Goal: Book appointment/travel/reservation

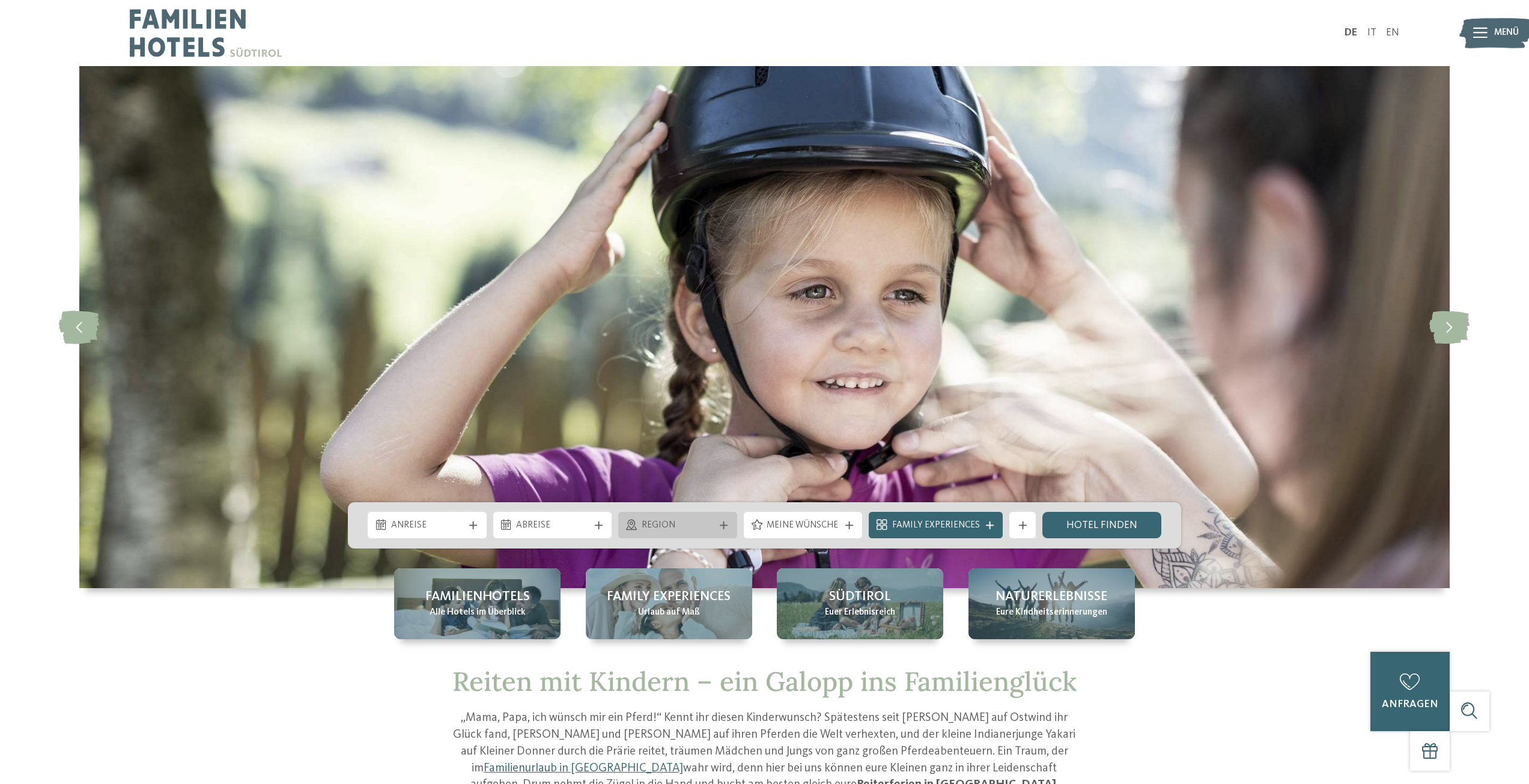
click at [712, 524] on span "Region" at bounding box center [678, 526] width 72 height 13
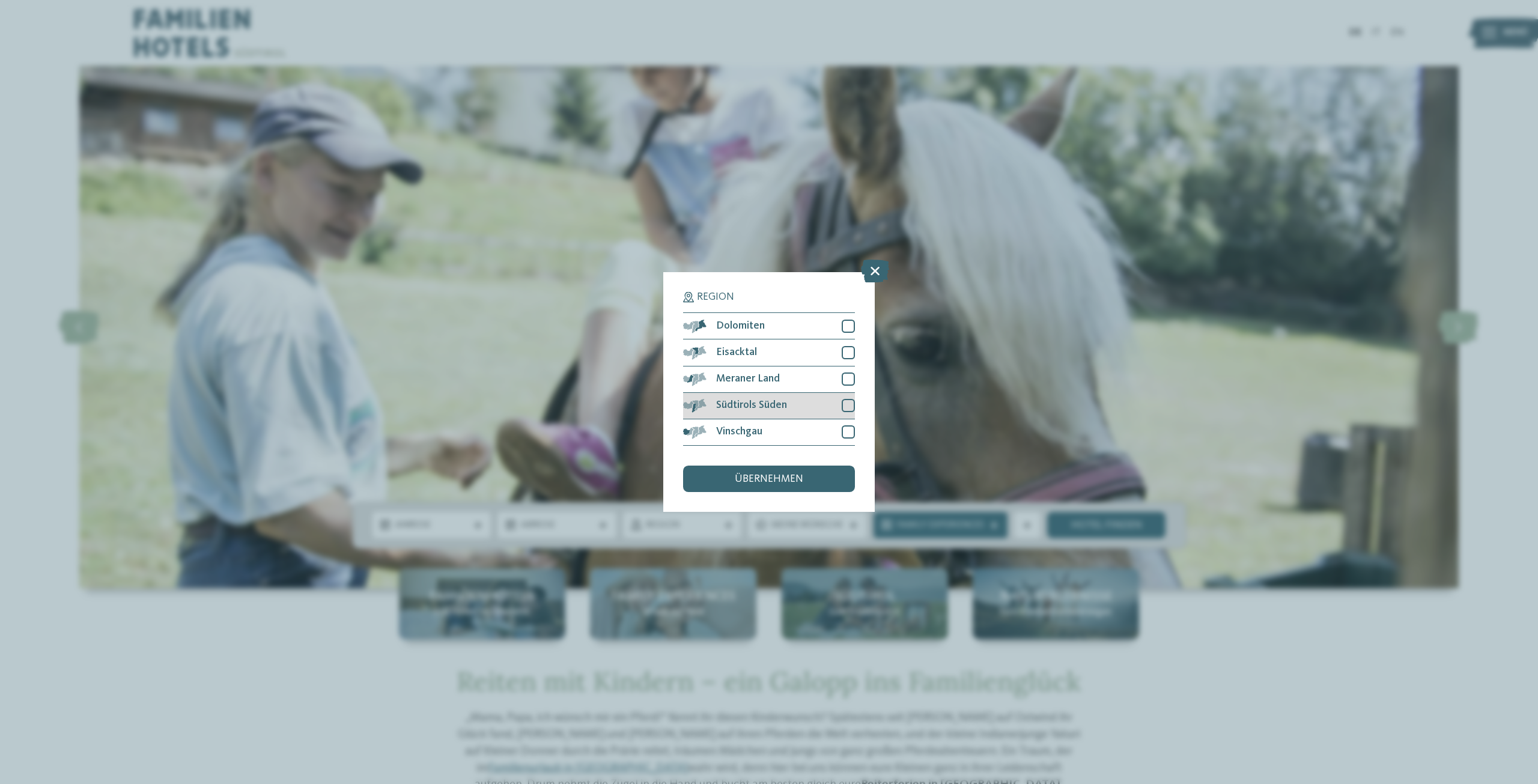
click at [781, 403] on span "Südtirols Süden" at bounding box center [751, 405] width 71 height 10
click at [782, 380] on div "Meraner Land" at bounding box center [769, 379] width 172 height 26
click at [787, 485] on div "übernehmen" at bounding box center [769, 478] width 172 height 26
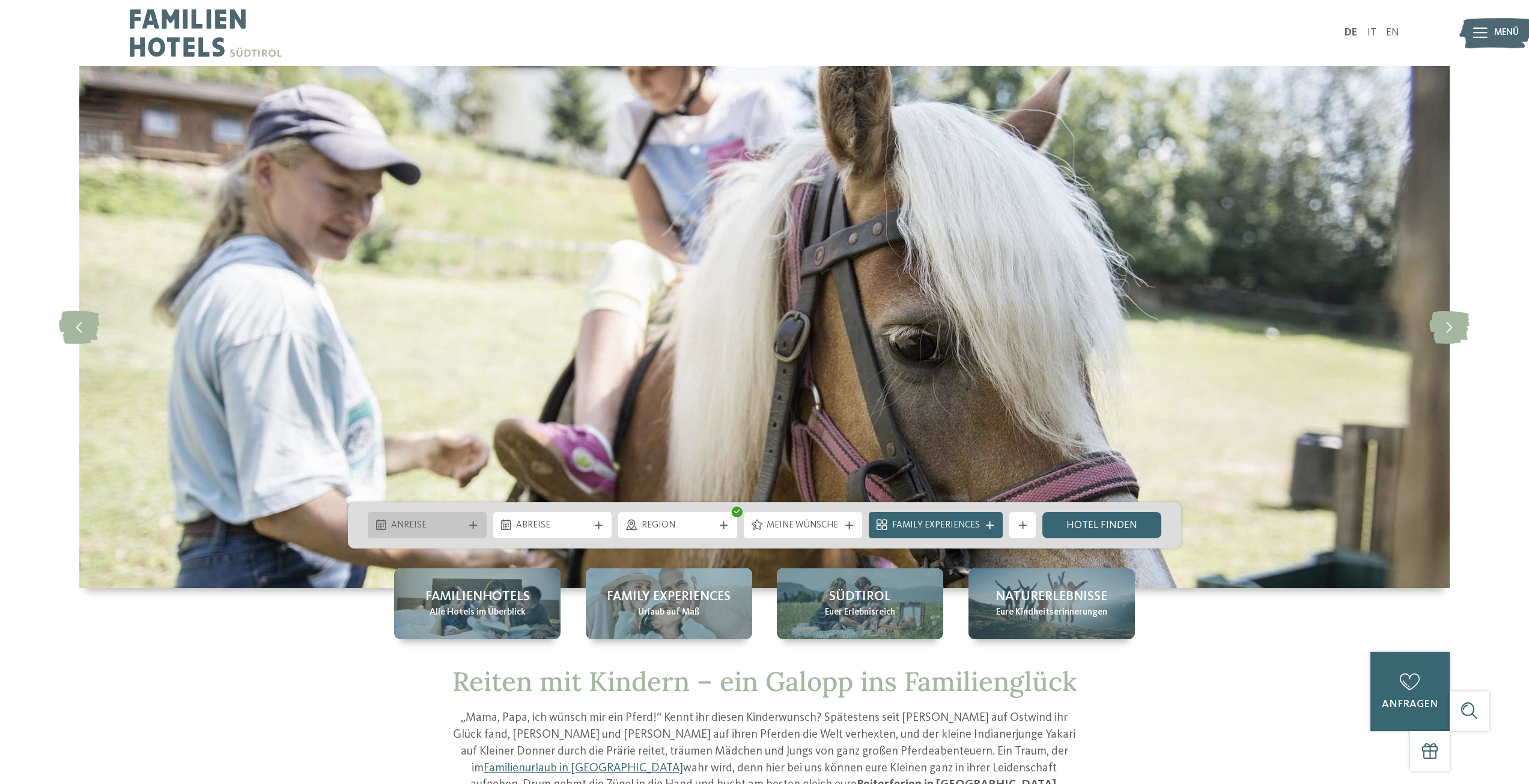
click at [454, 532] on span "Anreise" at bounding box center [427, 526] width 72 height 13
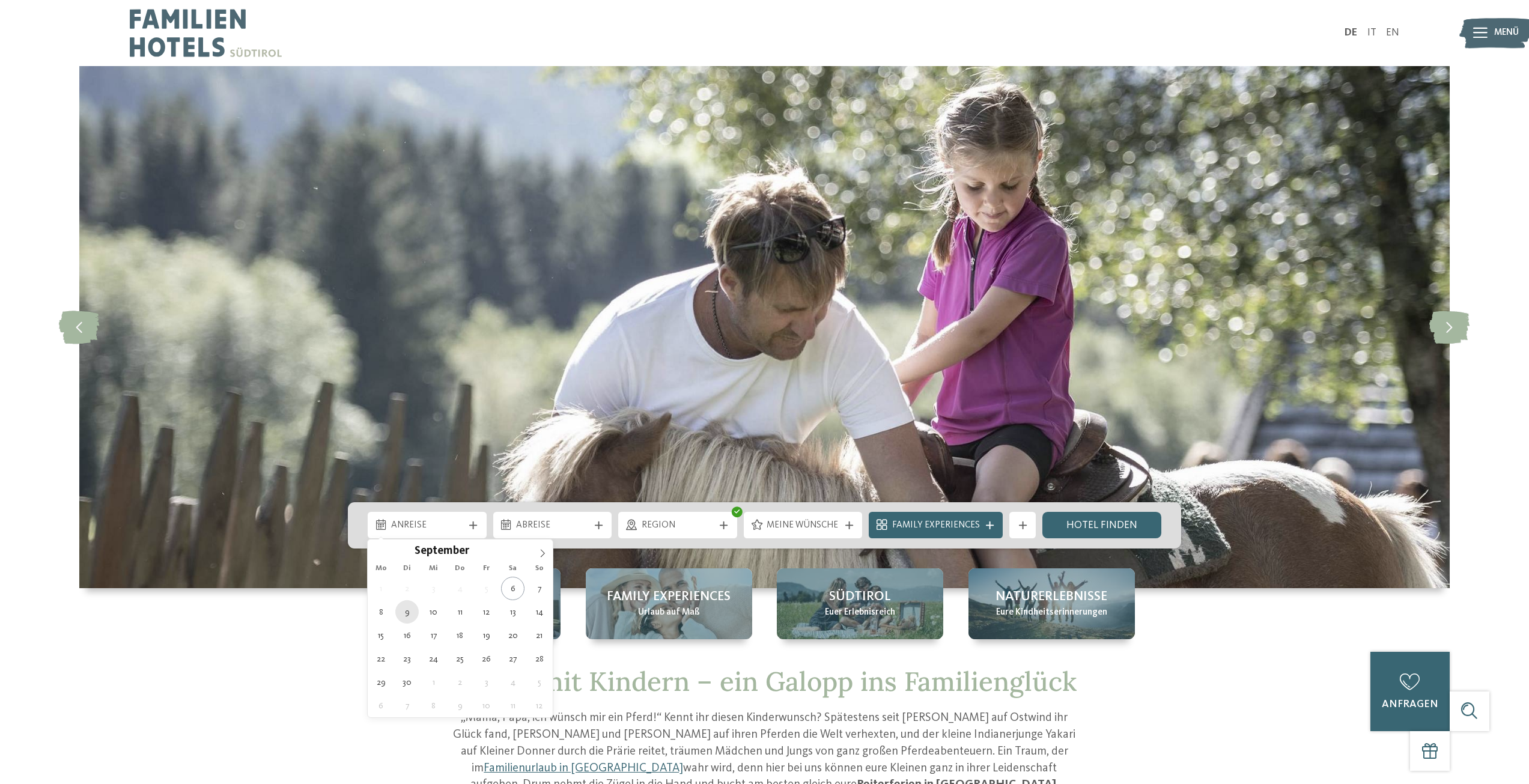
type div "09.09.2025"
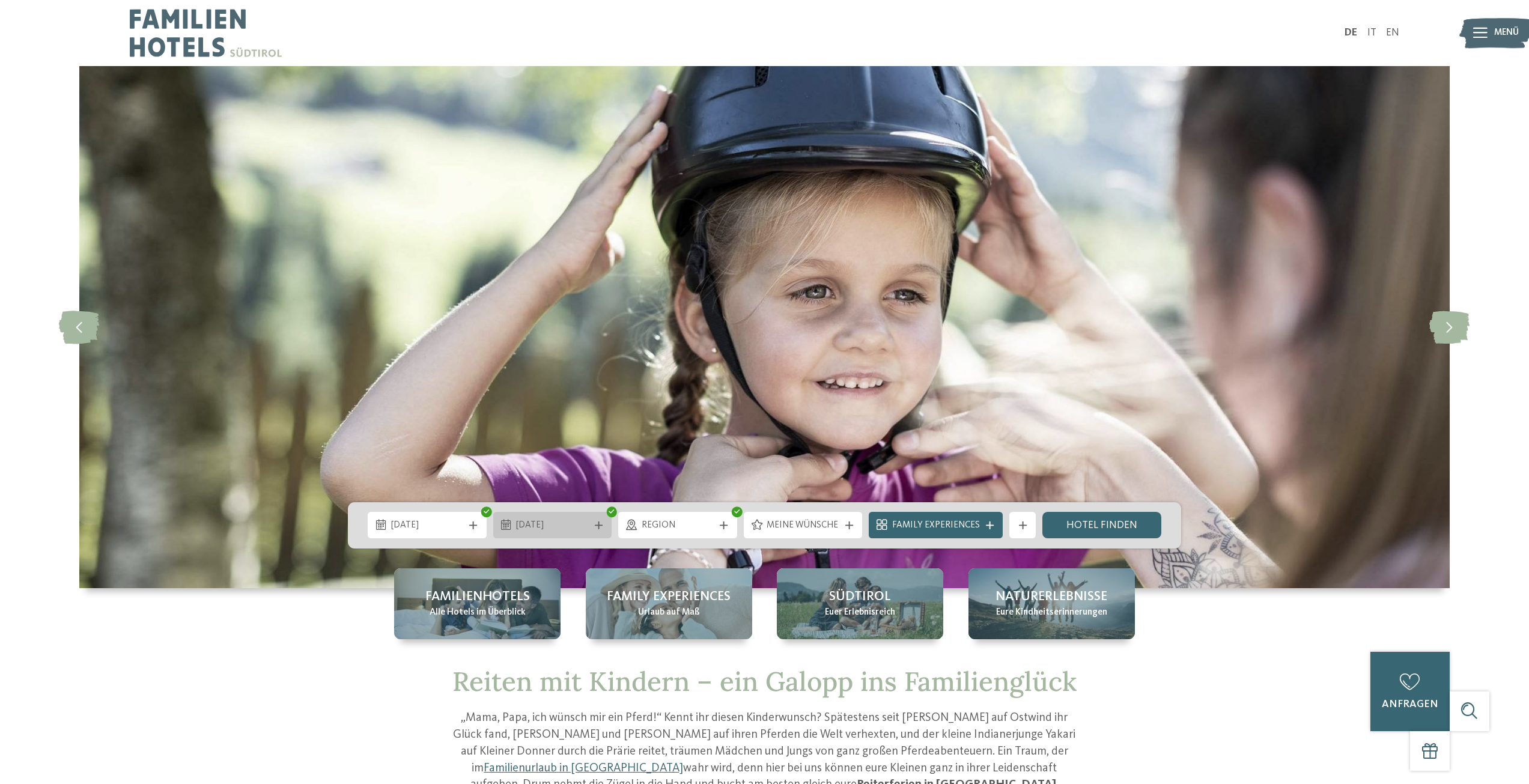
click at [528, 524] on span "12.09.2025" at bounding box center [552, 526] width 72 height 13
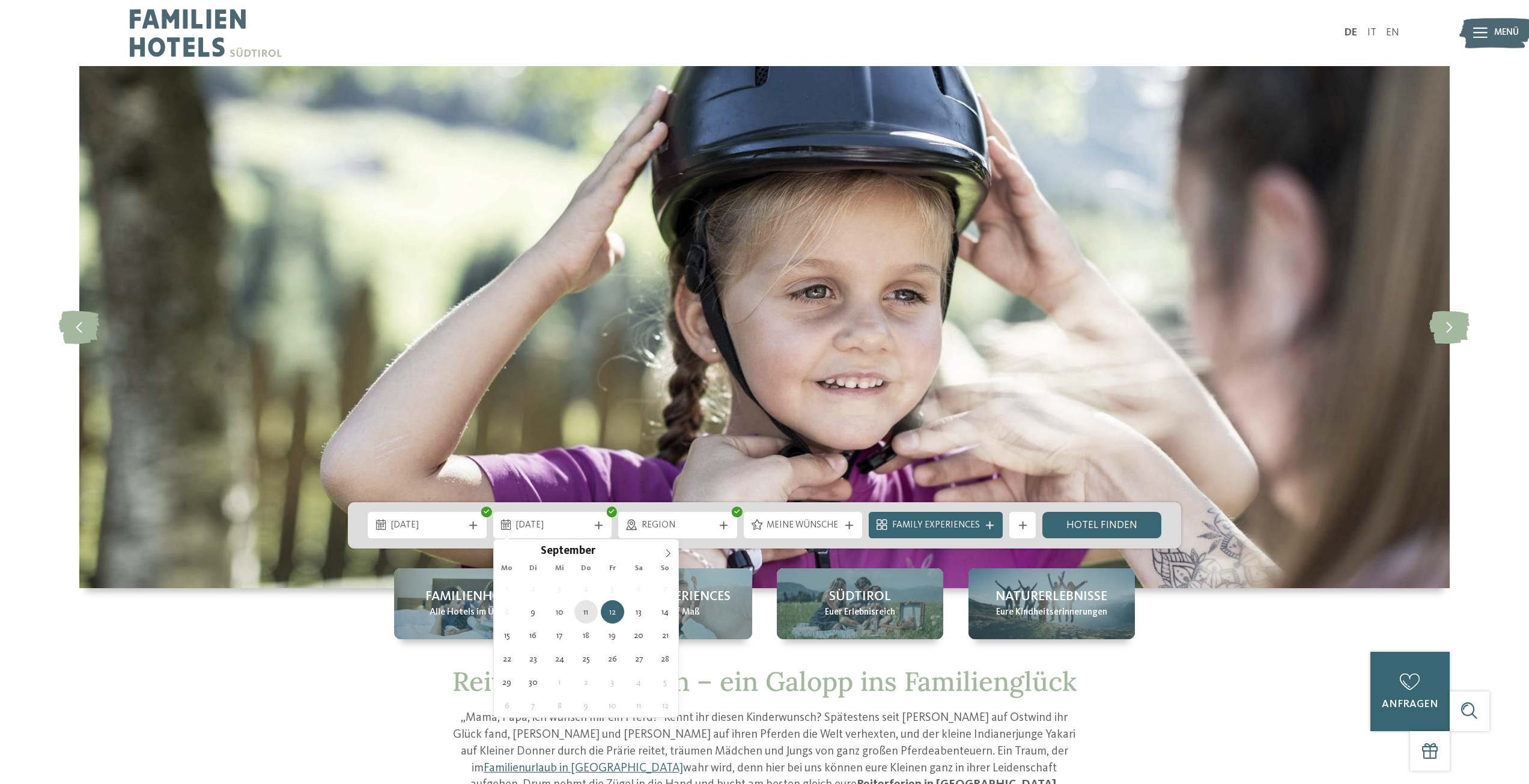
type div "11.09.2025"
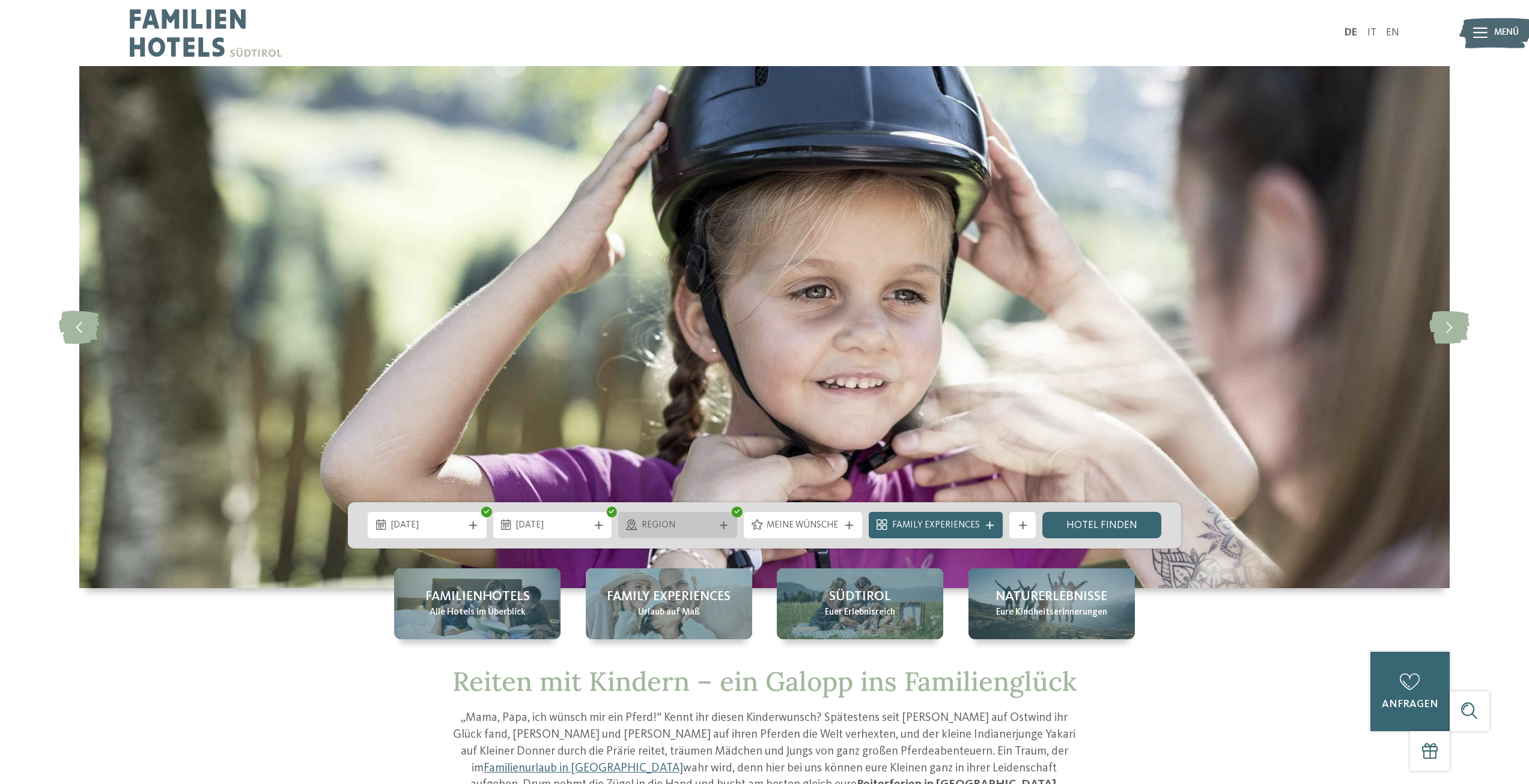
click at [709, 533] on div "Region" at bounding box center [677, 524] width 119 height 26
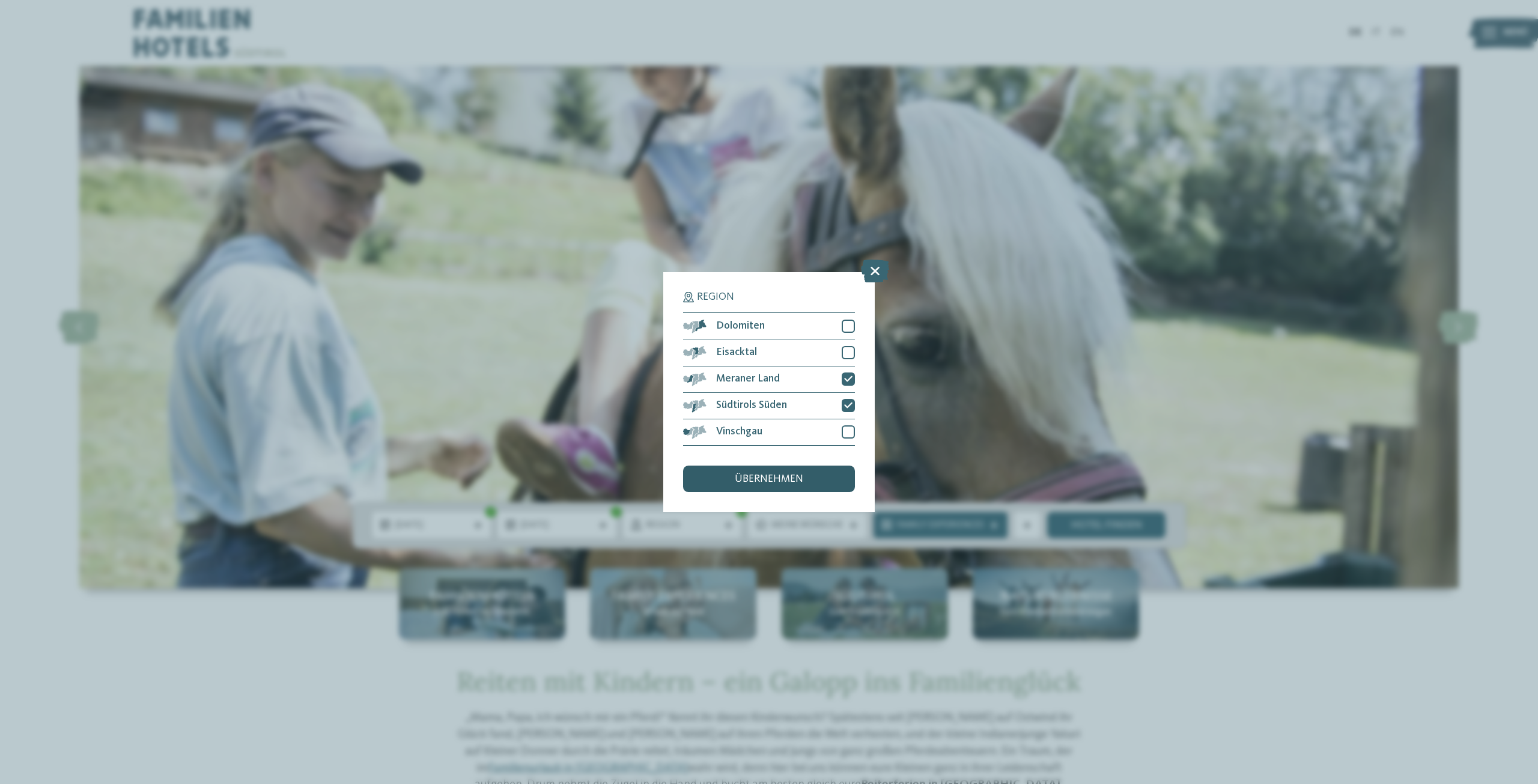
click at [775, 479] on span "übernehmen" at bounding box center [769, 479] width 69 height 10
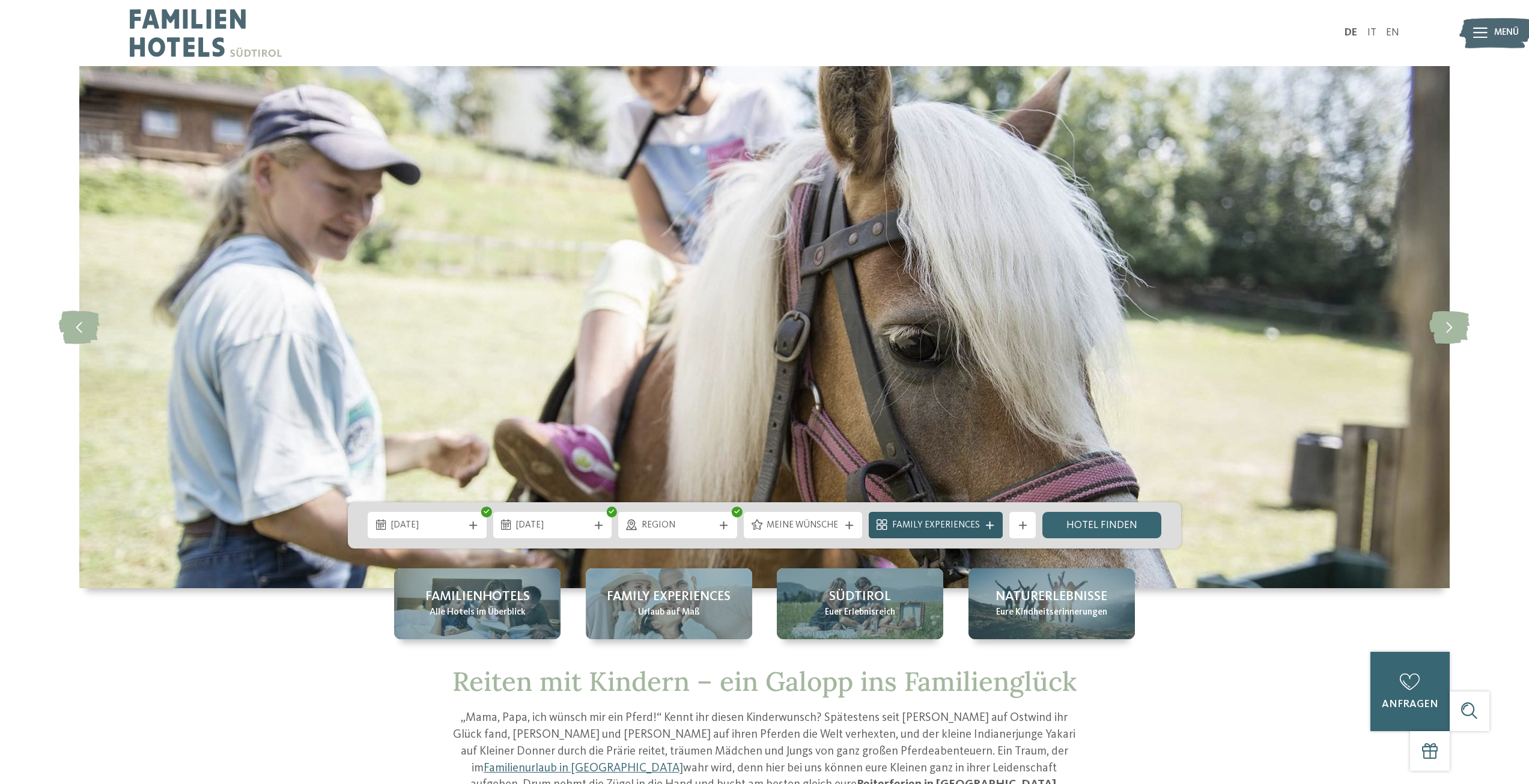
click at [932, 529] on span "Family Experiences" at bounding box center [936, 526] width 88 height 13
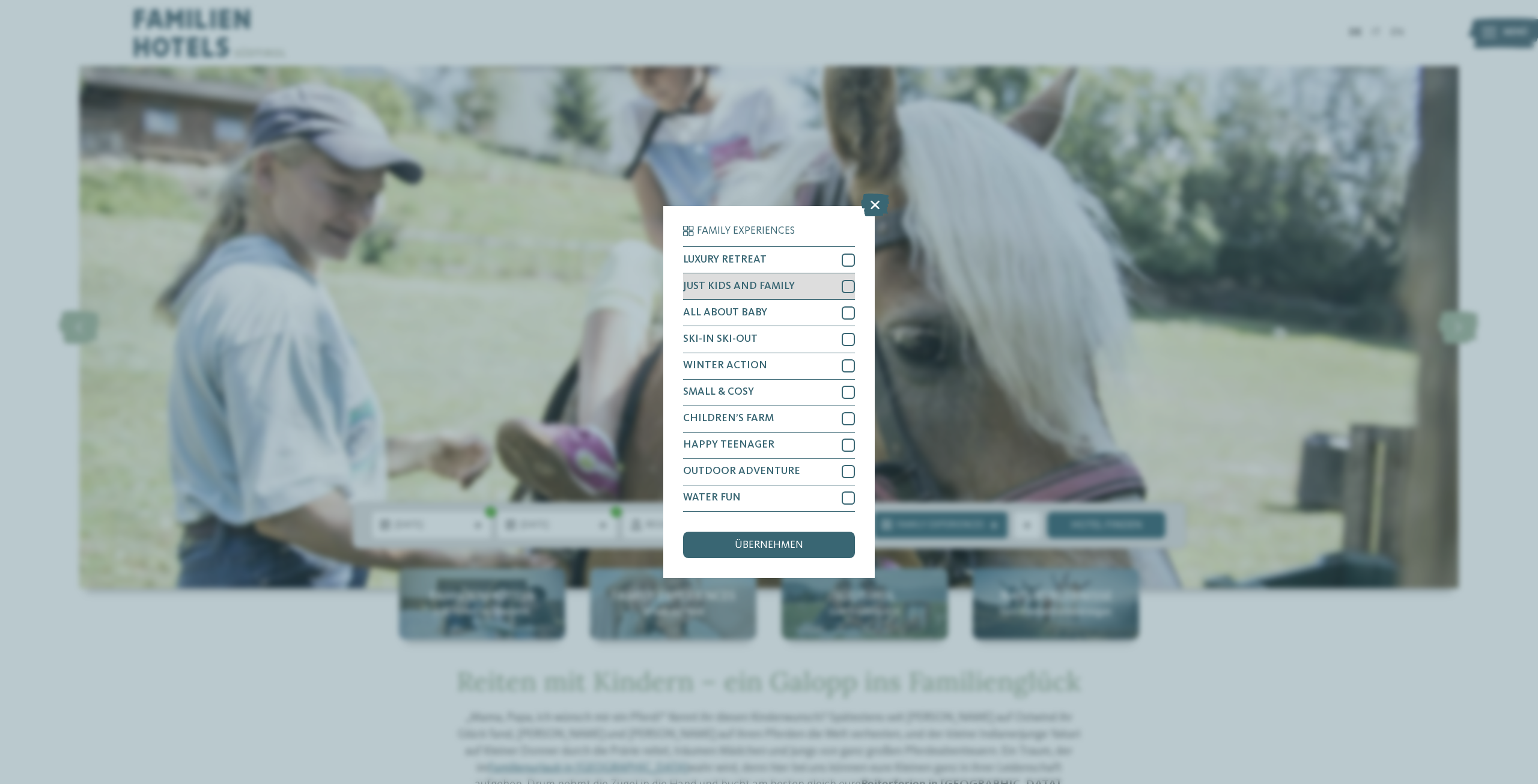
click at [745, 287] on span "JUST KIDS AND FAMILY" at bounding box center [739, 286] width 112 height 10
click at [778, 418] on div "CHILDREN’S FARM" at bounding box center [769, 418] width 172 height 26
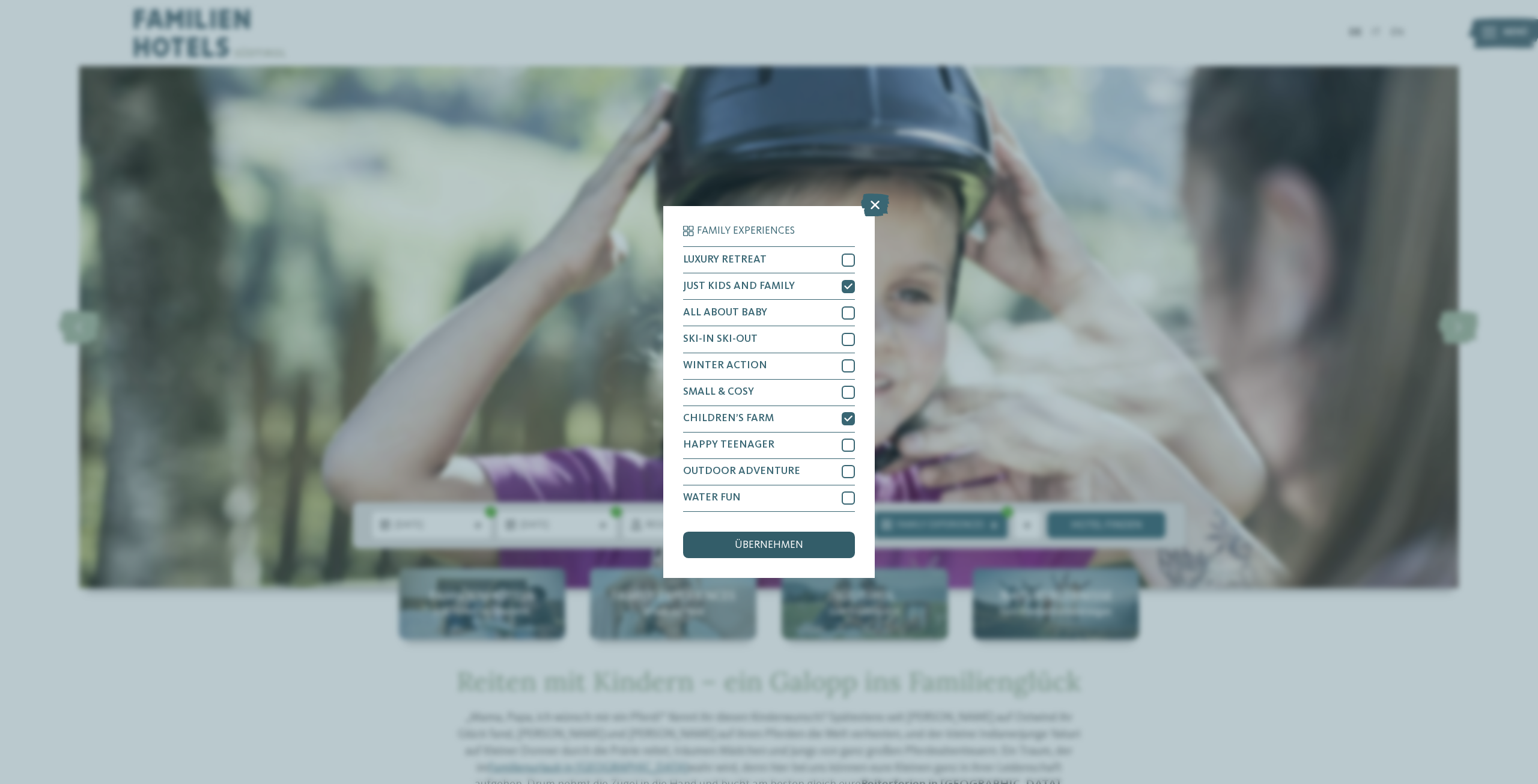
click at [757, 550] on span "übernehmen" at bounding box center [769, 545] width 69 height 10
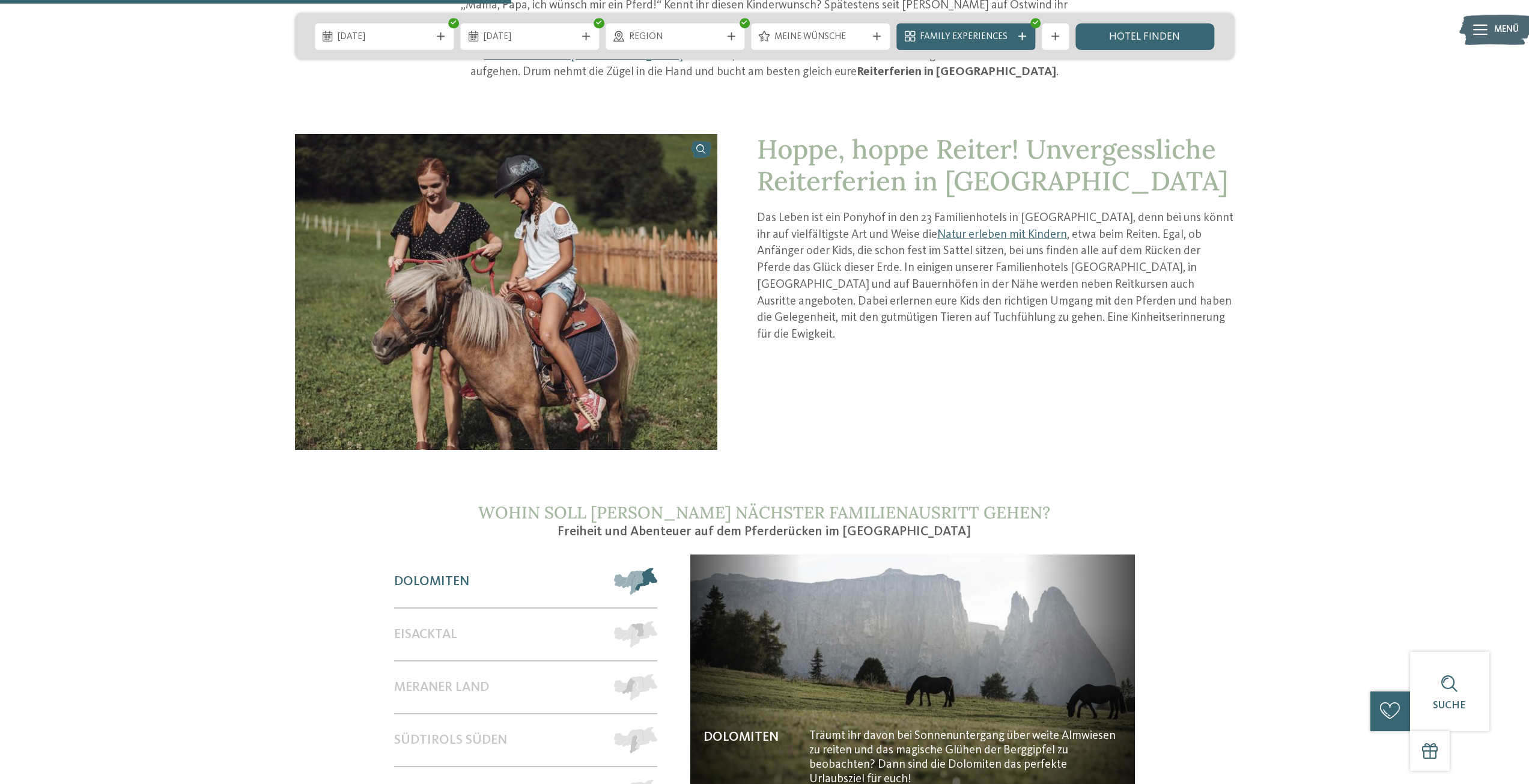
scroll to position [781, 0]
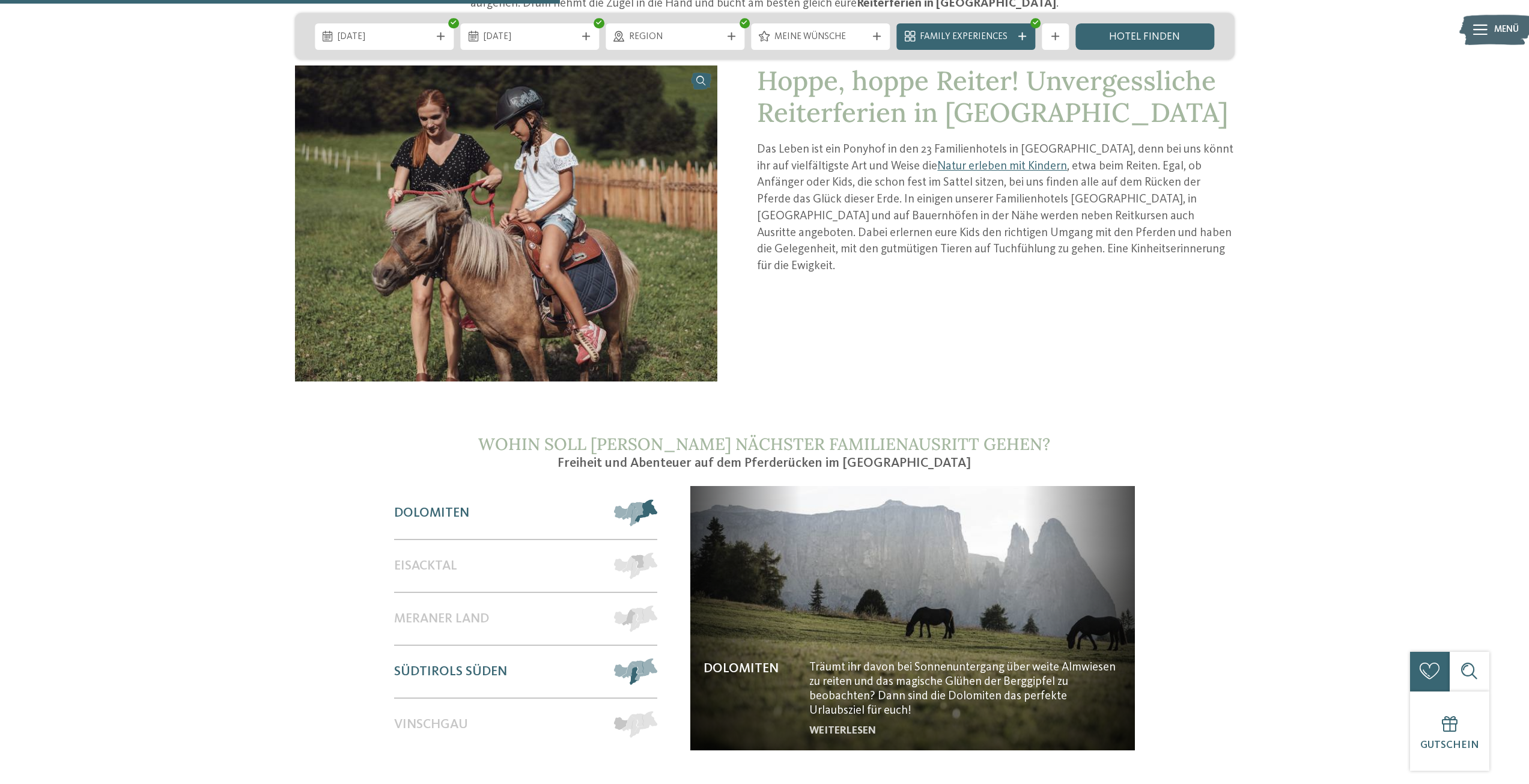
click at [657, 670] on span at bounding box center [657, 671] width 0 height 26
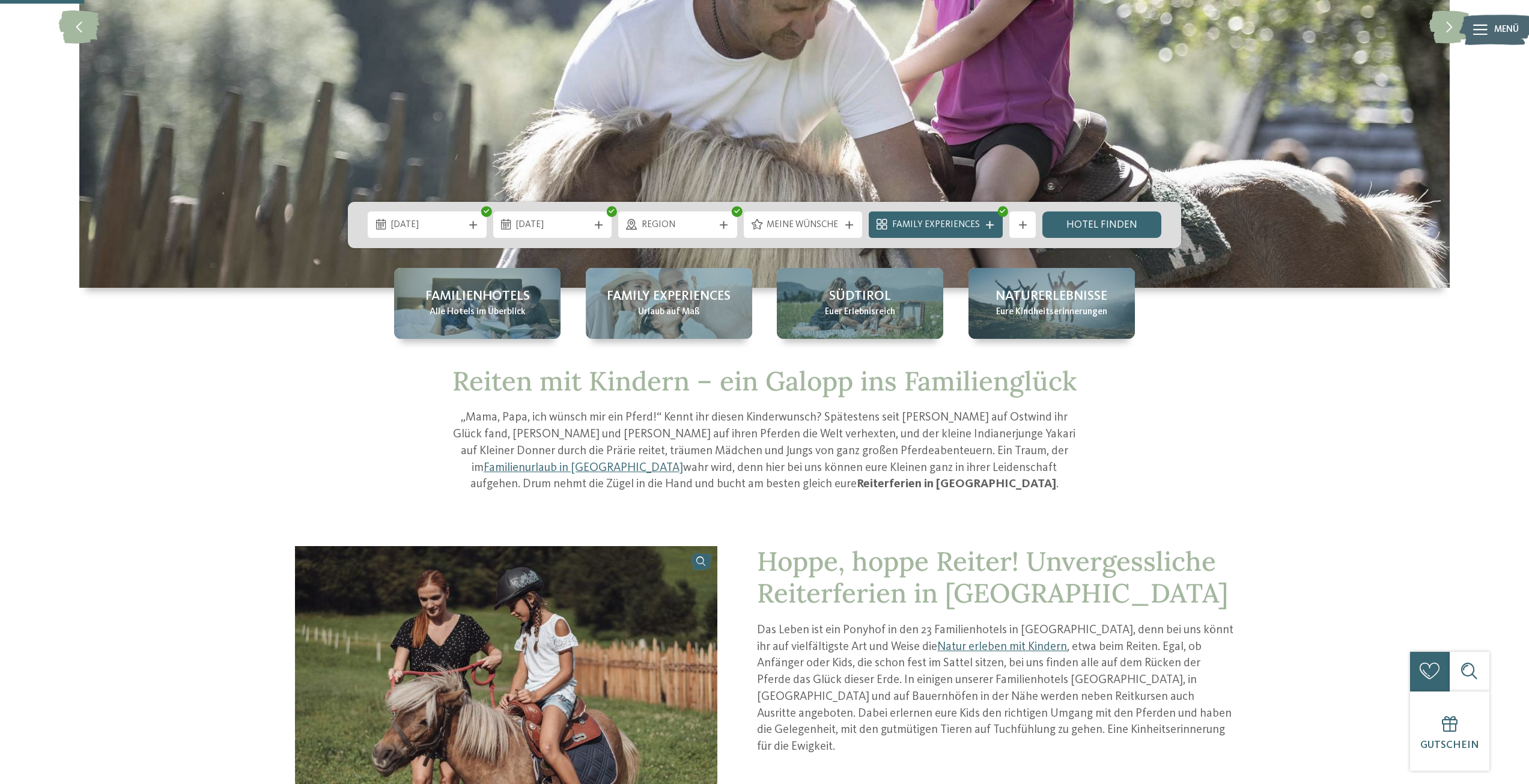
scroll to position [0, 0]
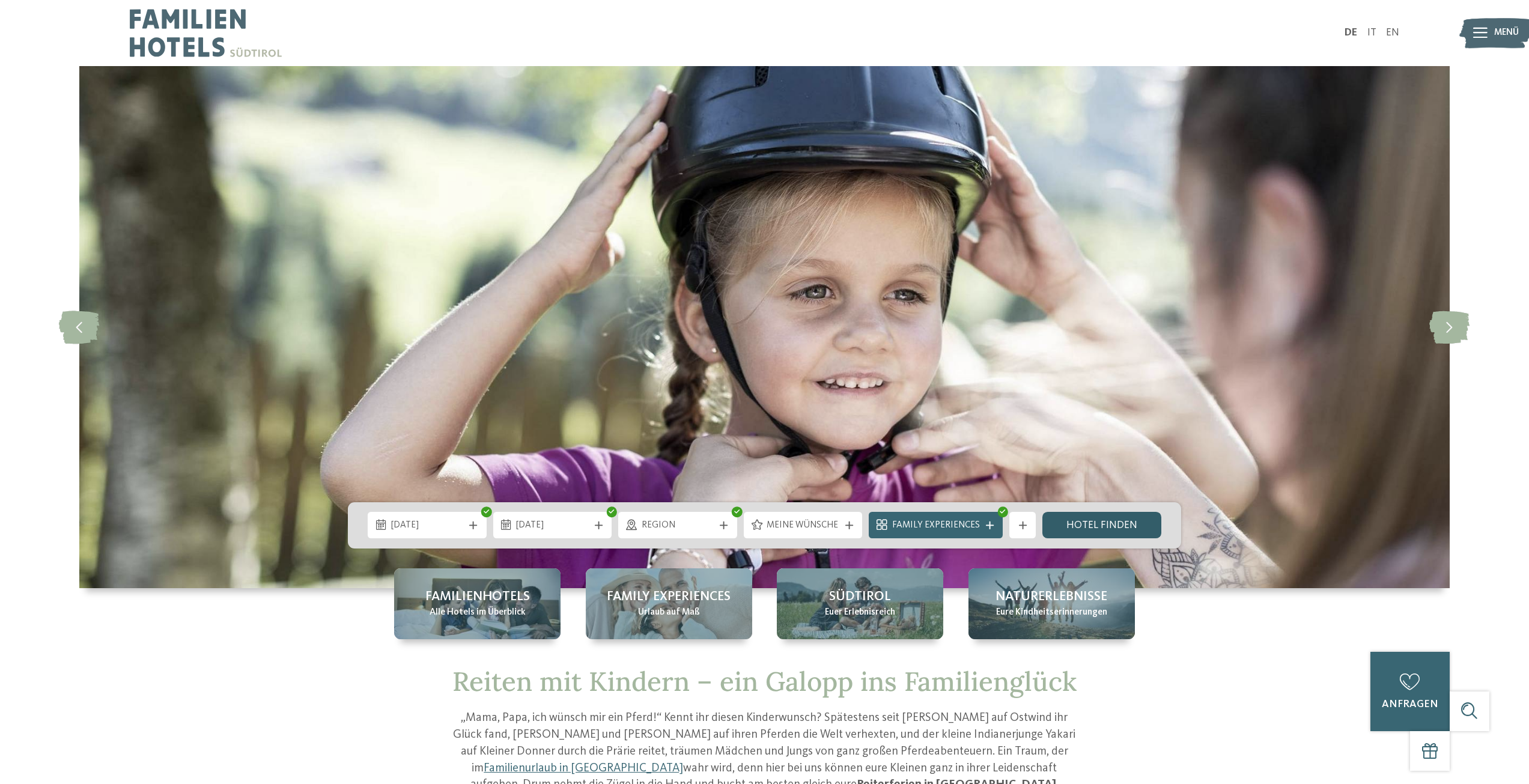
click at [1135, 530] on link "Hotel finden" at bounding box center [1101, 524] width 119 height 26
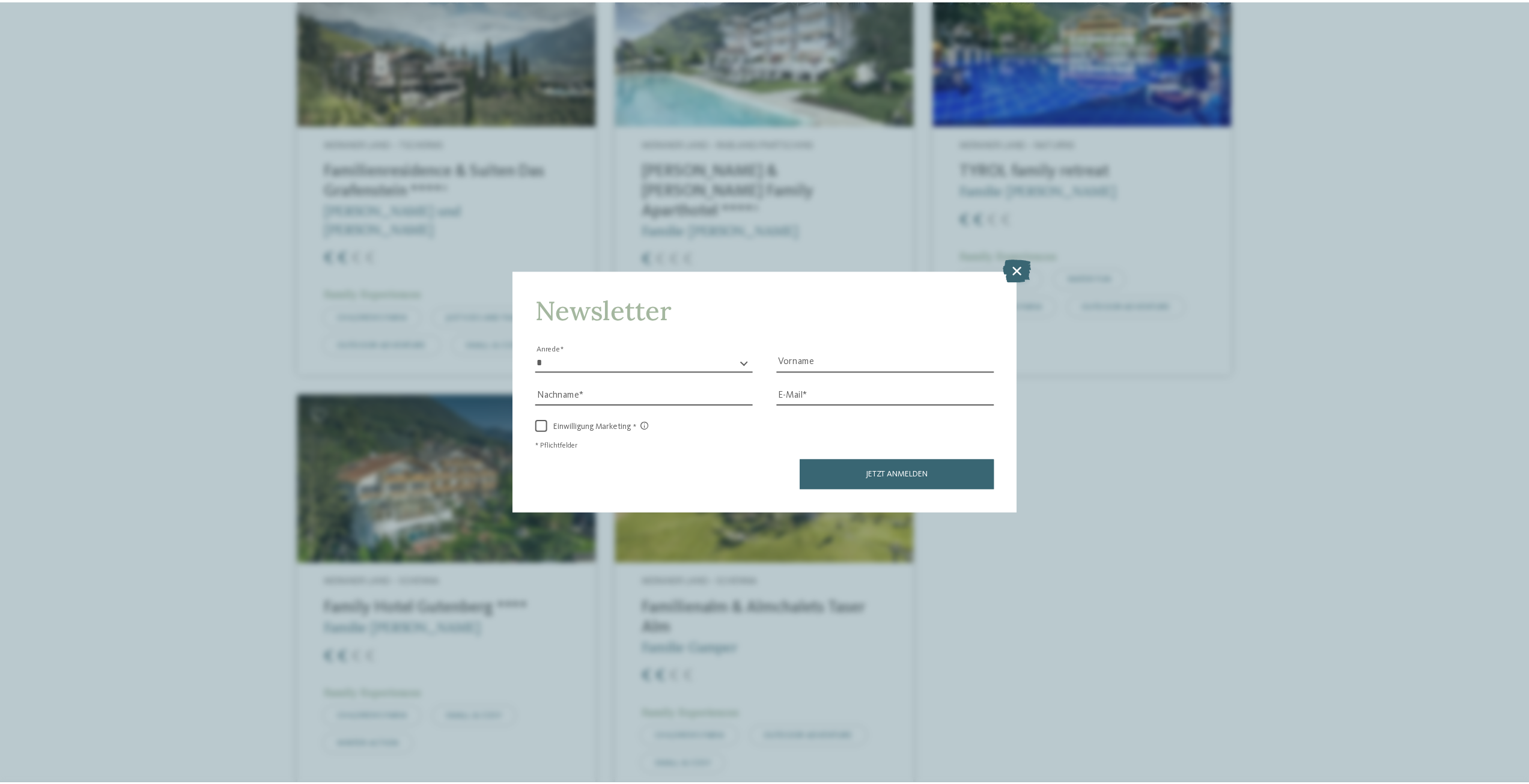
scroll to position [560, 0]
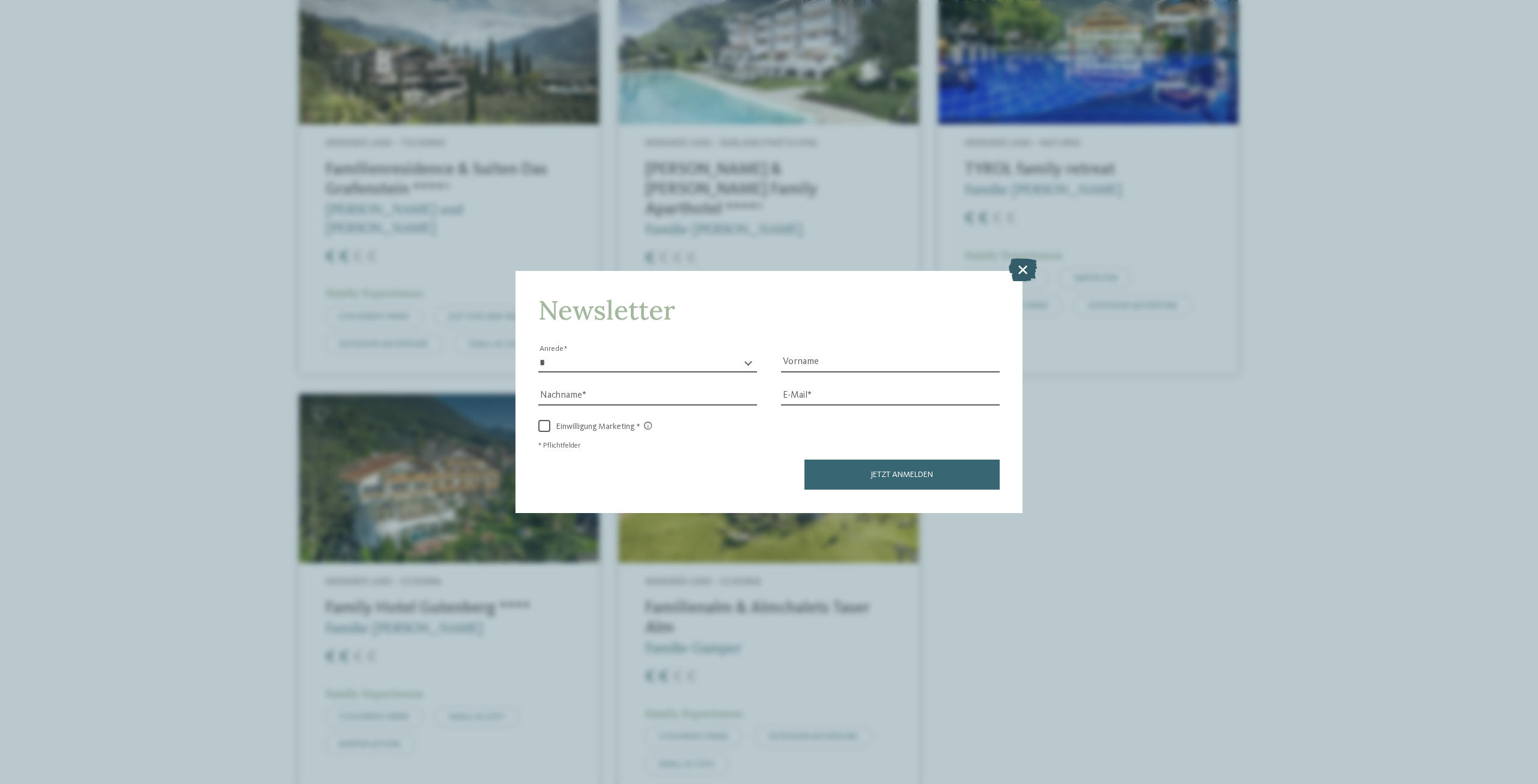
click at [1025, 269] on icon at bounding box center [1023, 269] width 28 height 23
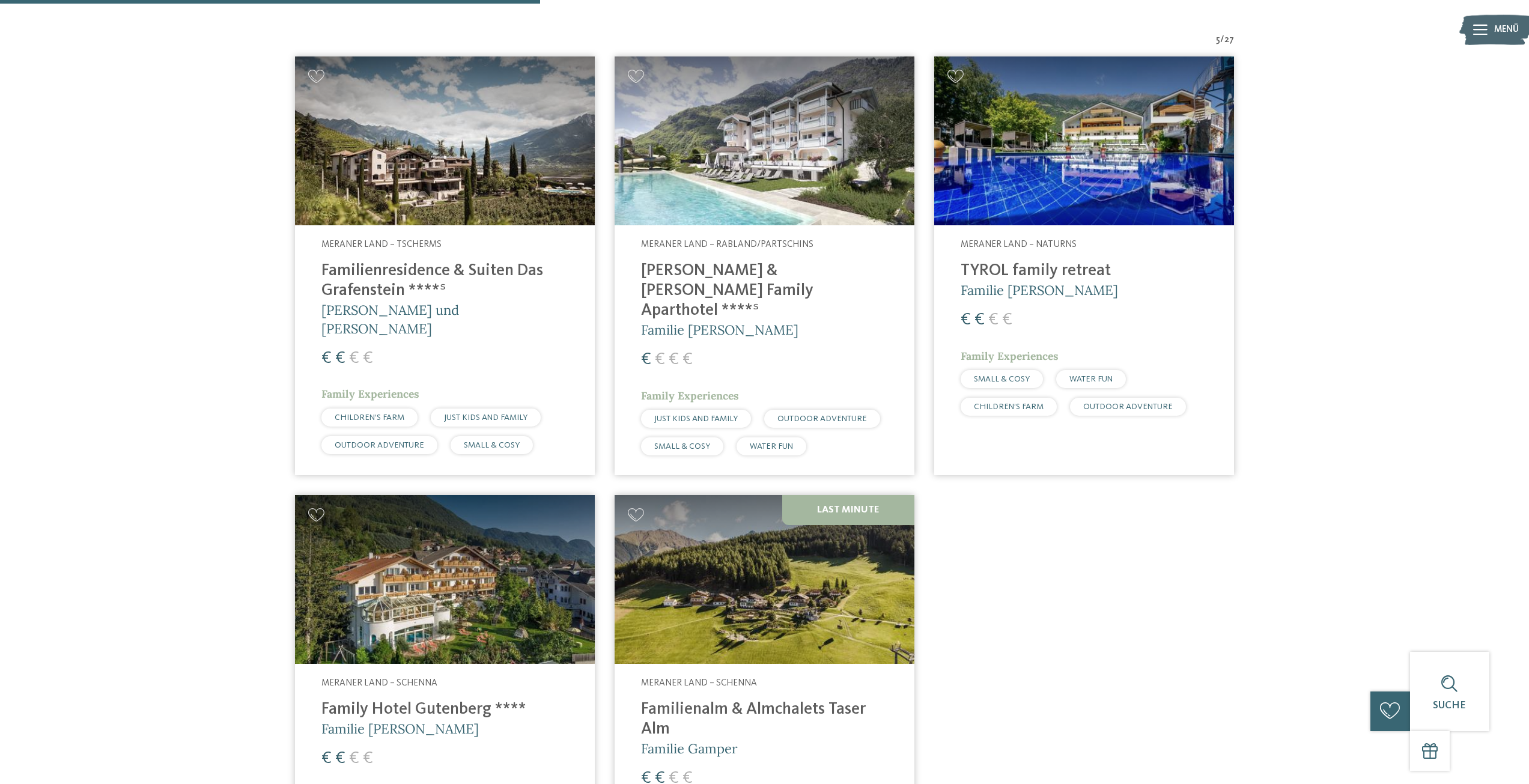
scroll to position [621, 0]
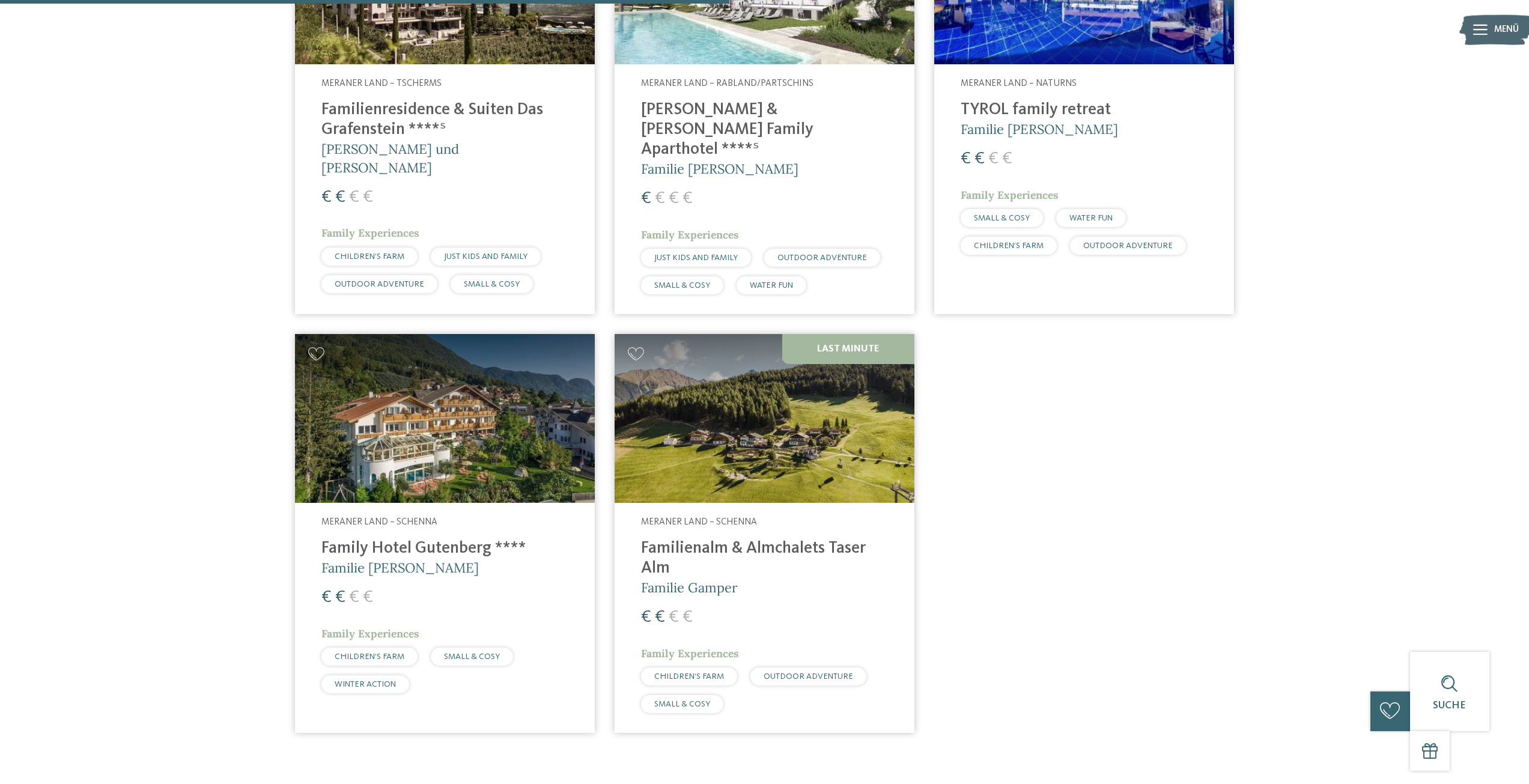
click at [405, 395] on img at bounding box center [445, 418] width 300 height 169
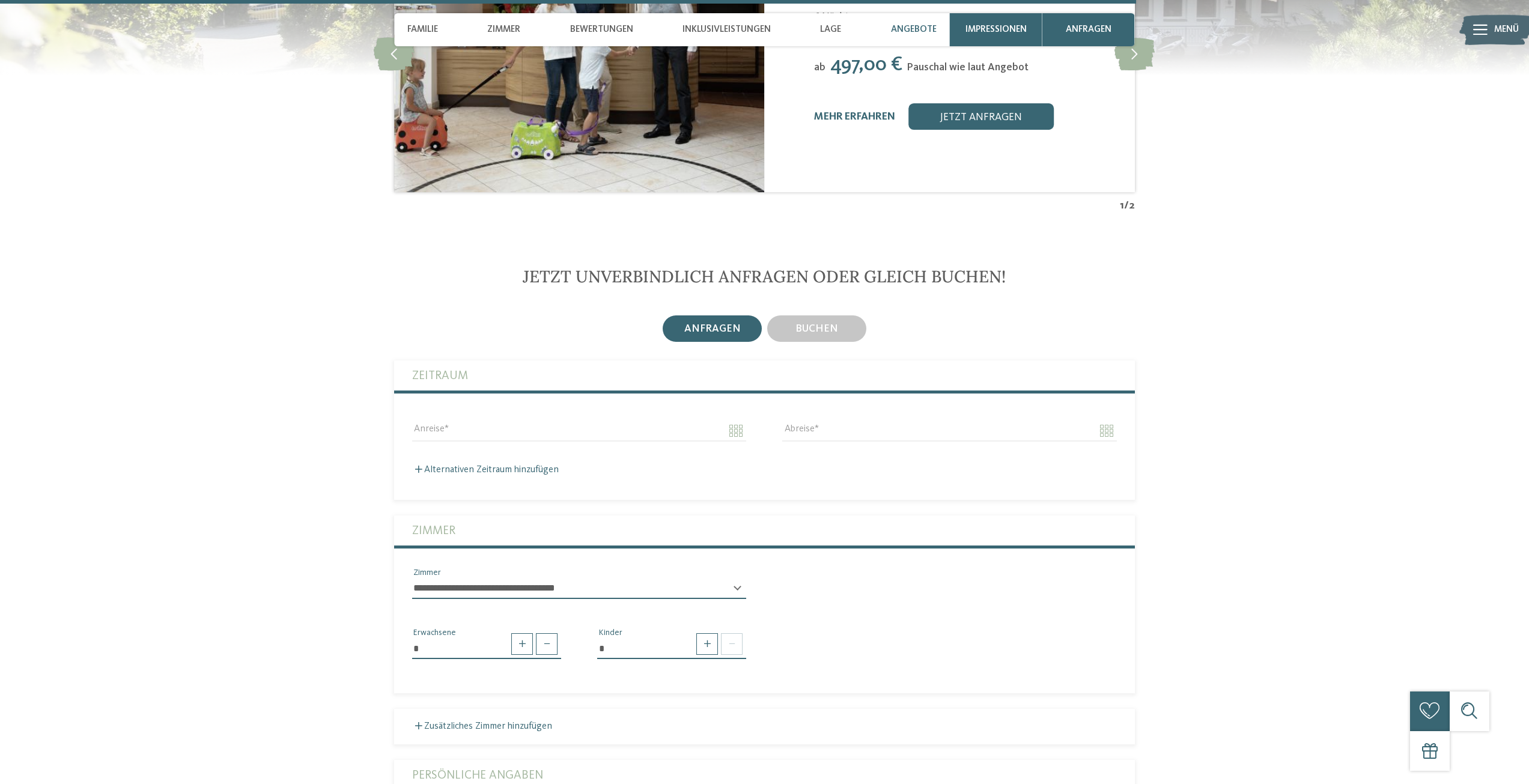
scroll to position [2762, 0]
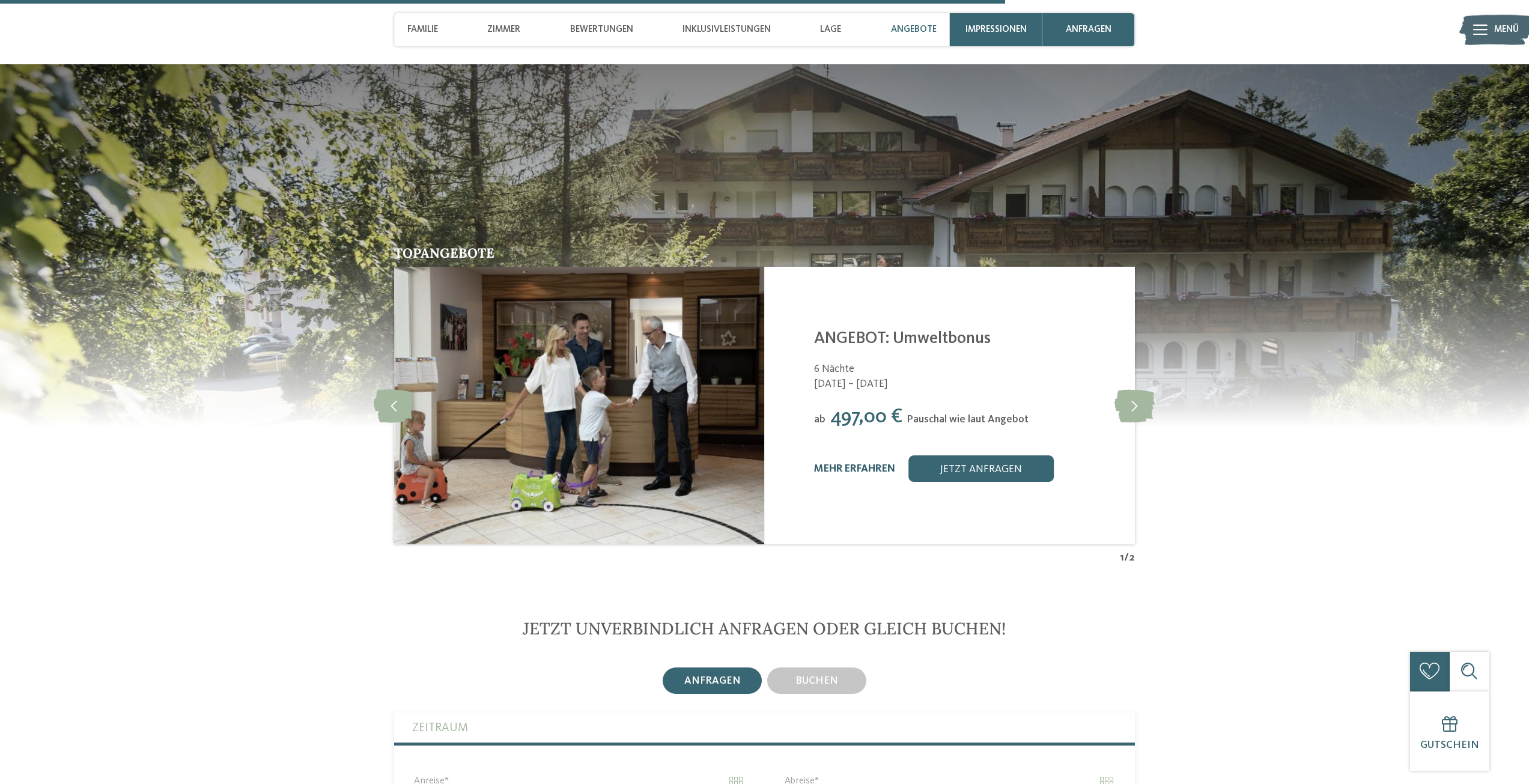
click at [879, 463] on link "mehr erfahren" at bounding box center [854, 468] width 81 height 10
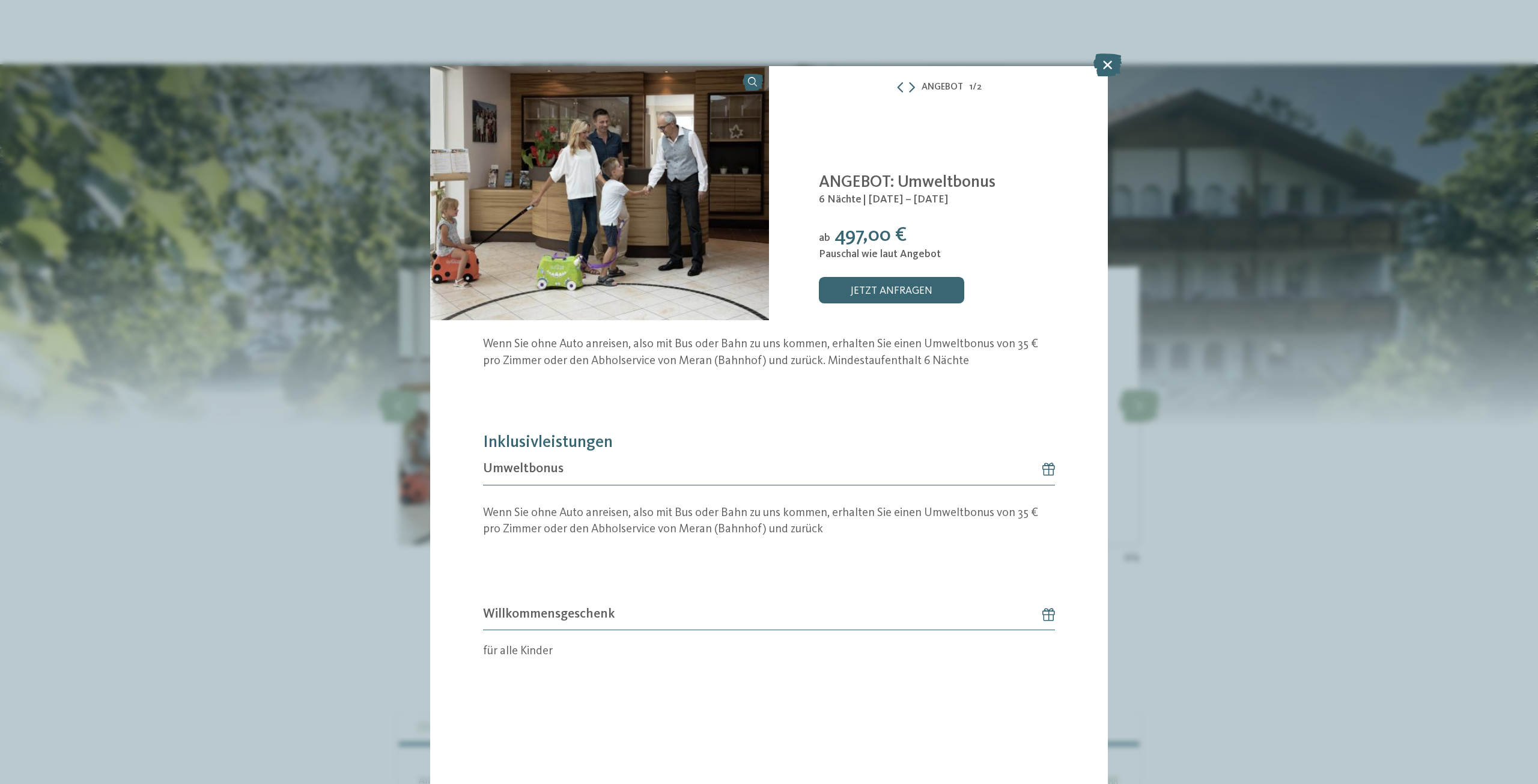
click at [1390, 578] on div "Angebot 1 / 2 1" at bounding box center [769, 392] width 1538 height 784
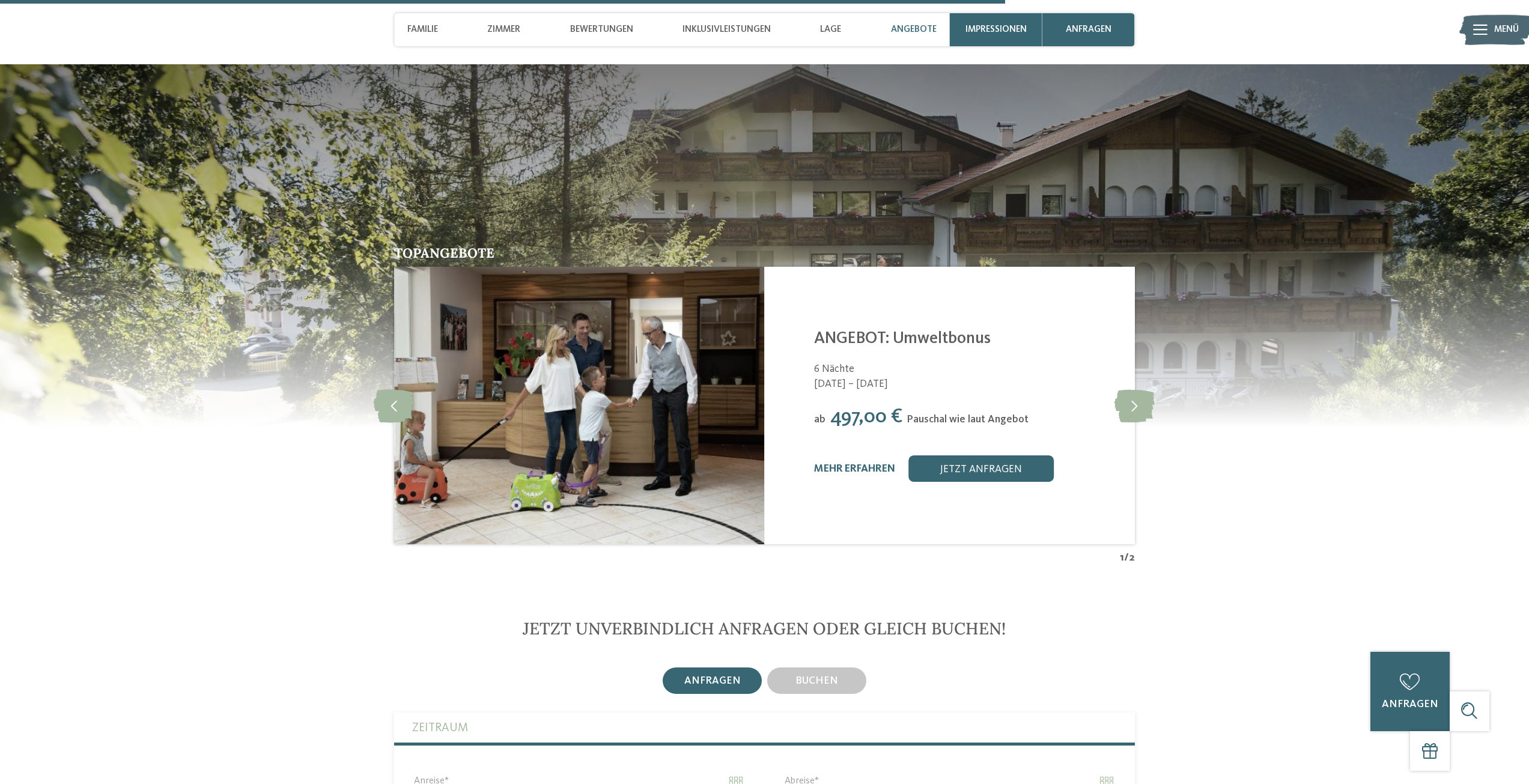
click at [510, 32] on span "Zimmer" at bounding box center [504, 29] width 33 height 10
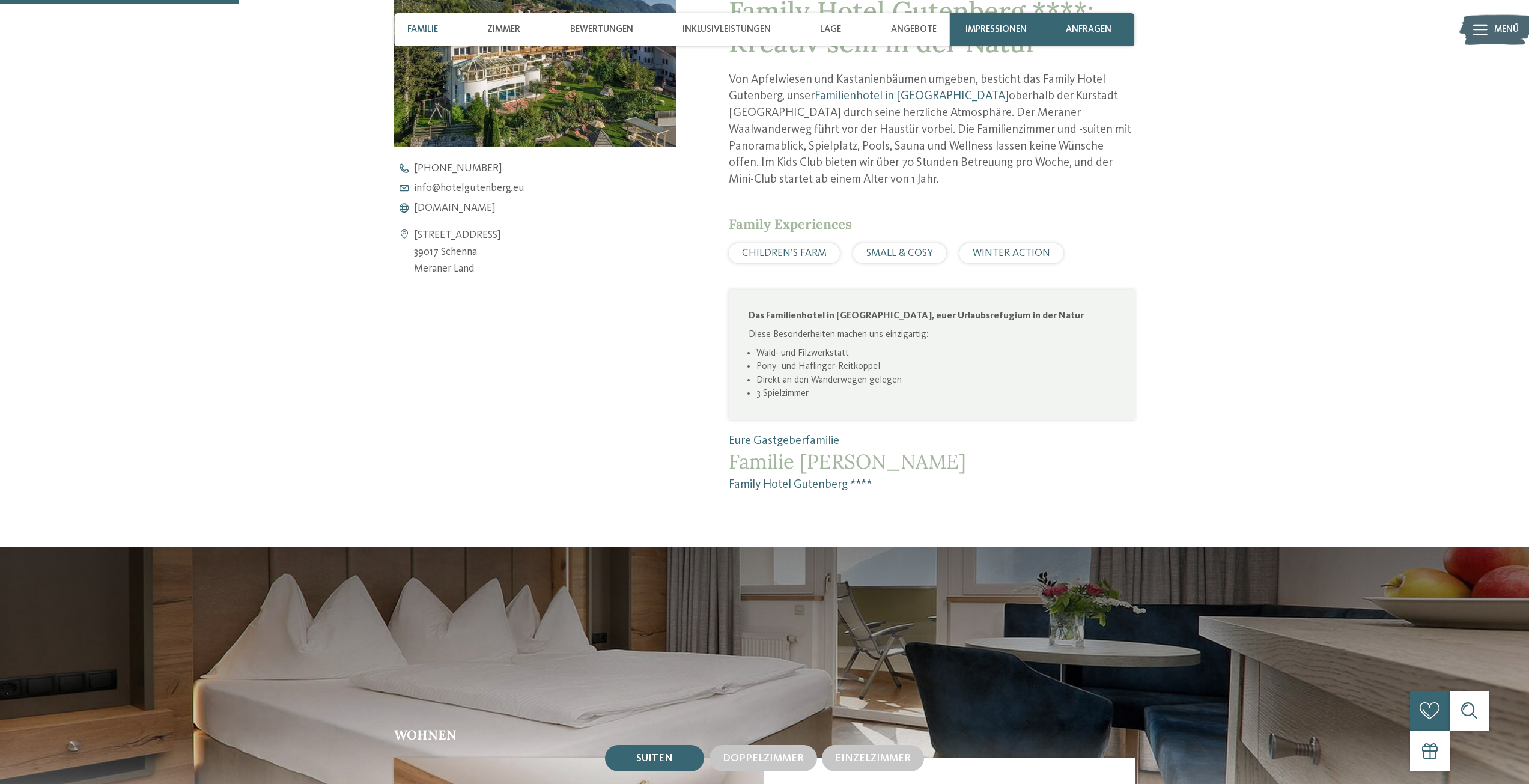
scroll to position [600, 0]
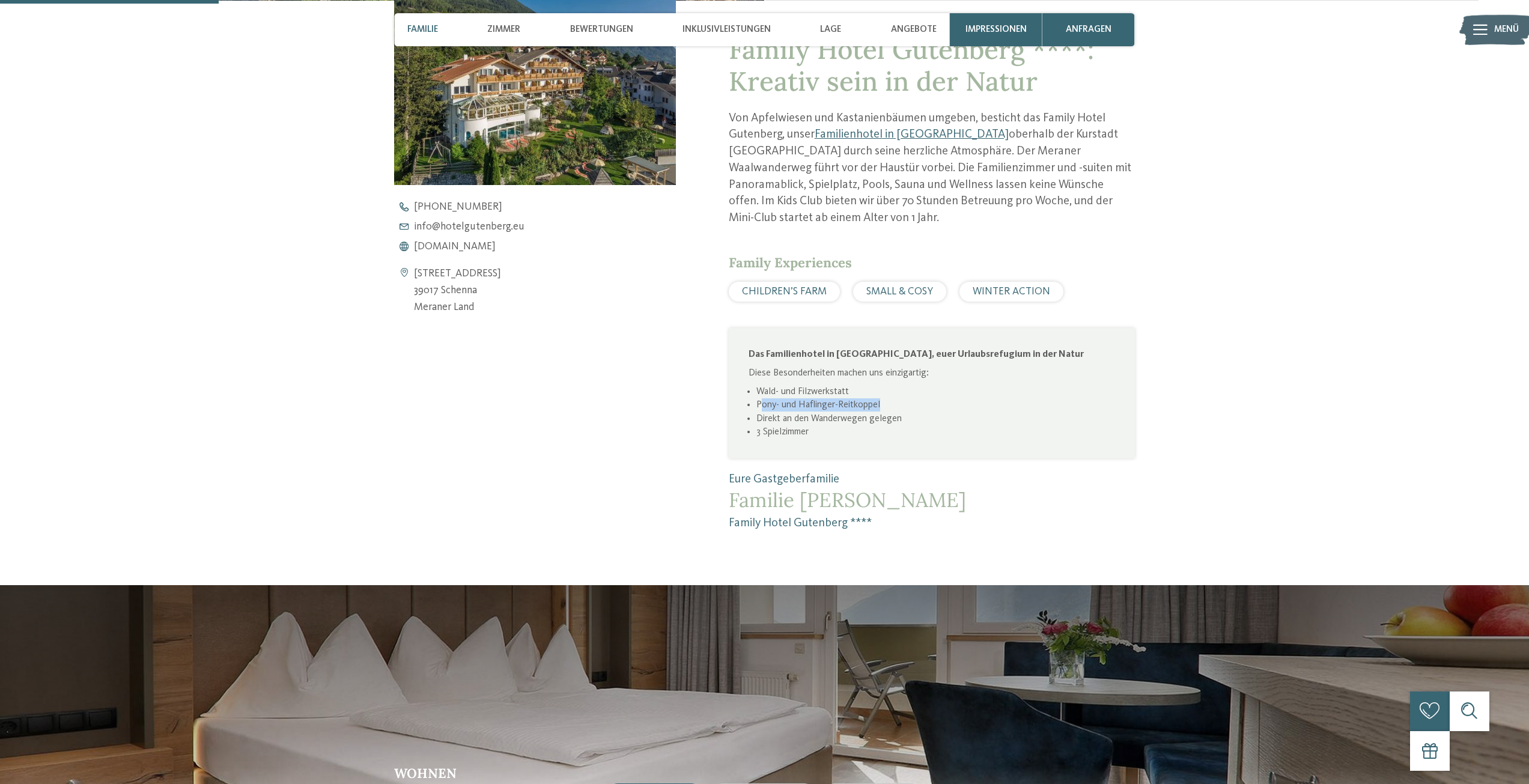
drag, startPoint x: 760, startPoint y: 386, endPoint x: 885, endPoint y: 393, distance: 125.2
click at [885, 398] on li "Pony- und Haflinger-Reitkoppel" at bounding box center [936, 405] width 359 height 13
click at [992, 412] on li "Direkt an den Wanderwegen gelegen" at bounding box center [936, 418] width 359 height 13
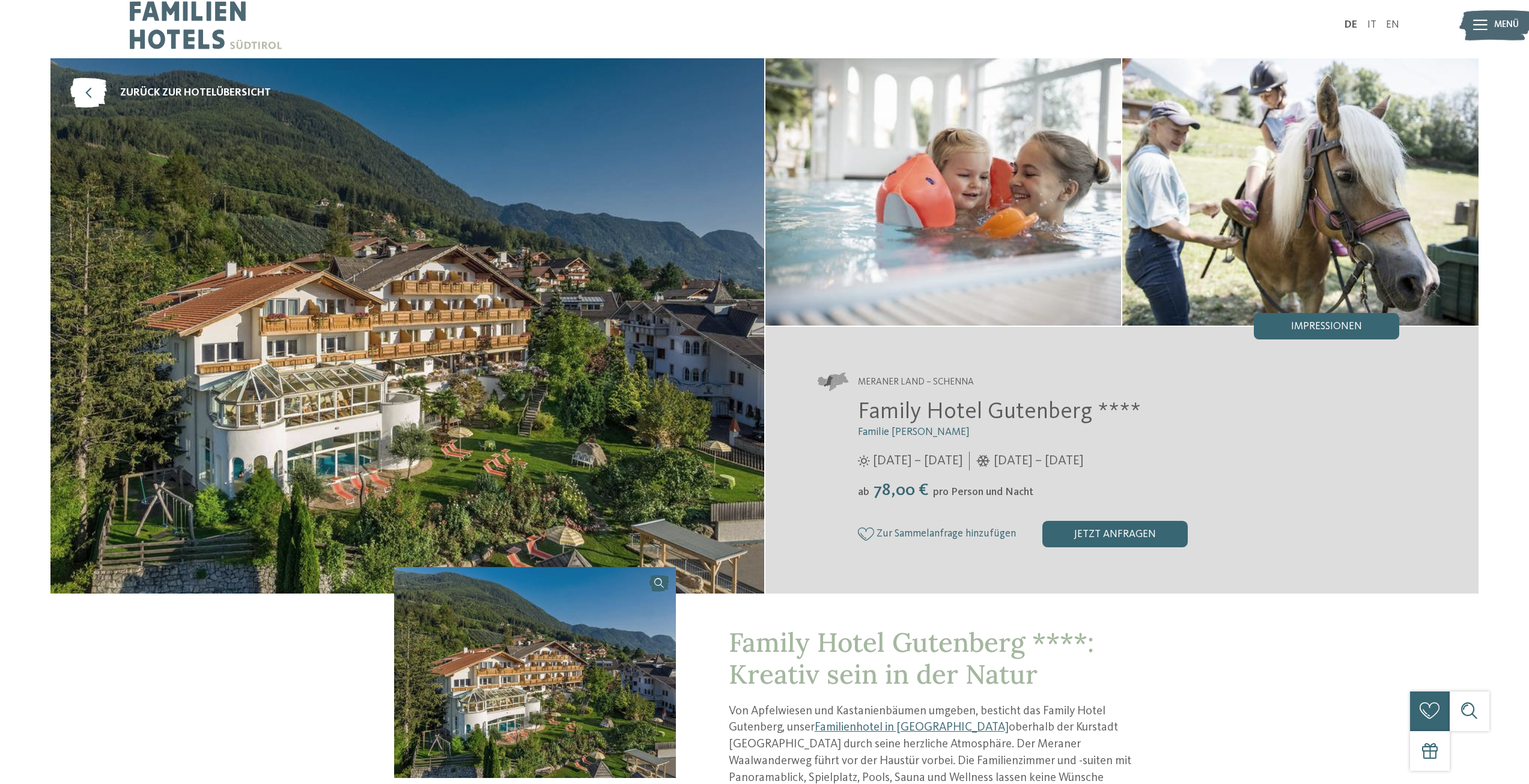
scroll to position [0, 0]
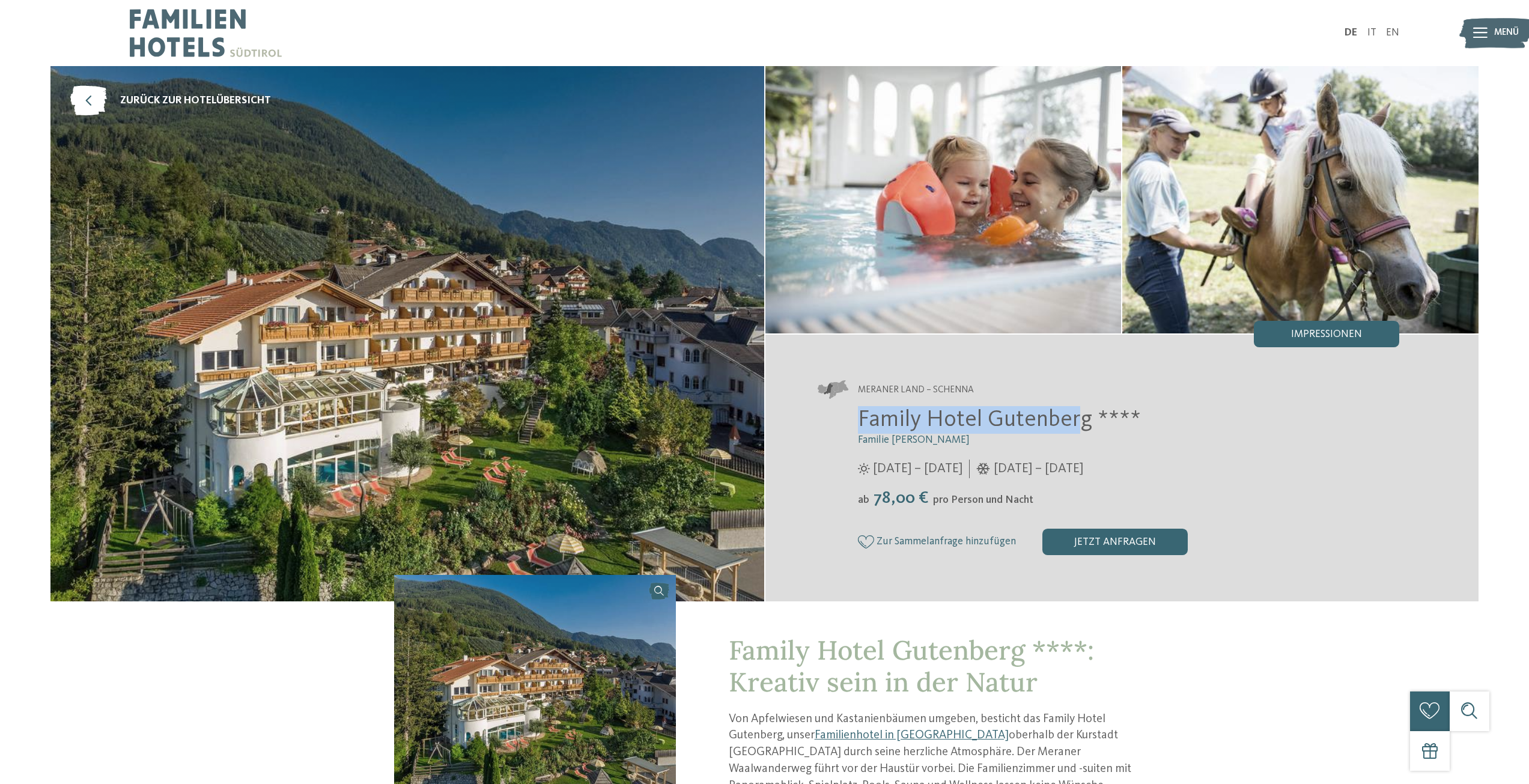
drag, startPoint x: 859, startPoint y: 417, endPoint x: 1079, endPoint y: 419, distance: 220.0
click at [1079, 419] on span "Family Hotel Gutenberg ****" at bounding box center [999, 419] width 283 height 23
drag, startPoint x: 1081, startPoint y: 419, endPoint x: 860, endPoint y: 408, distance: 221.3
click at [860, 408] on span "Family Hotel Gutenberg ****" at bounding box center [999, 419] width 283 height 23
copy span "Family Hotel Gutenberg"
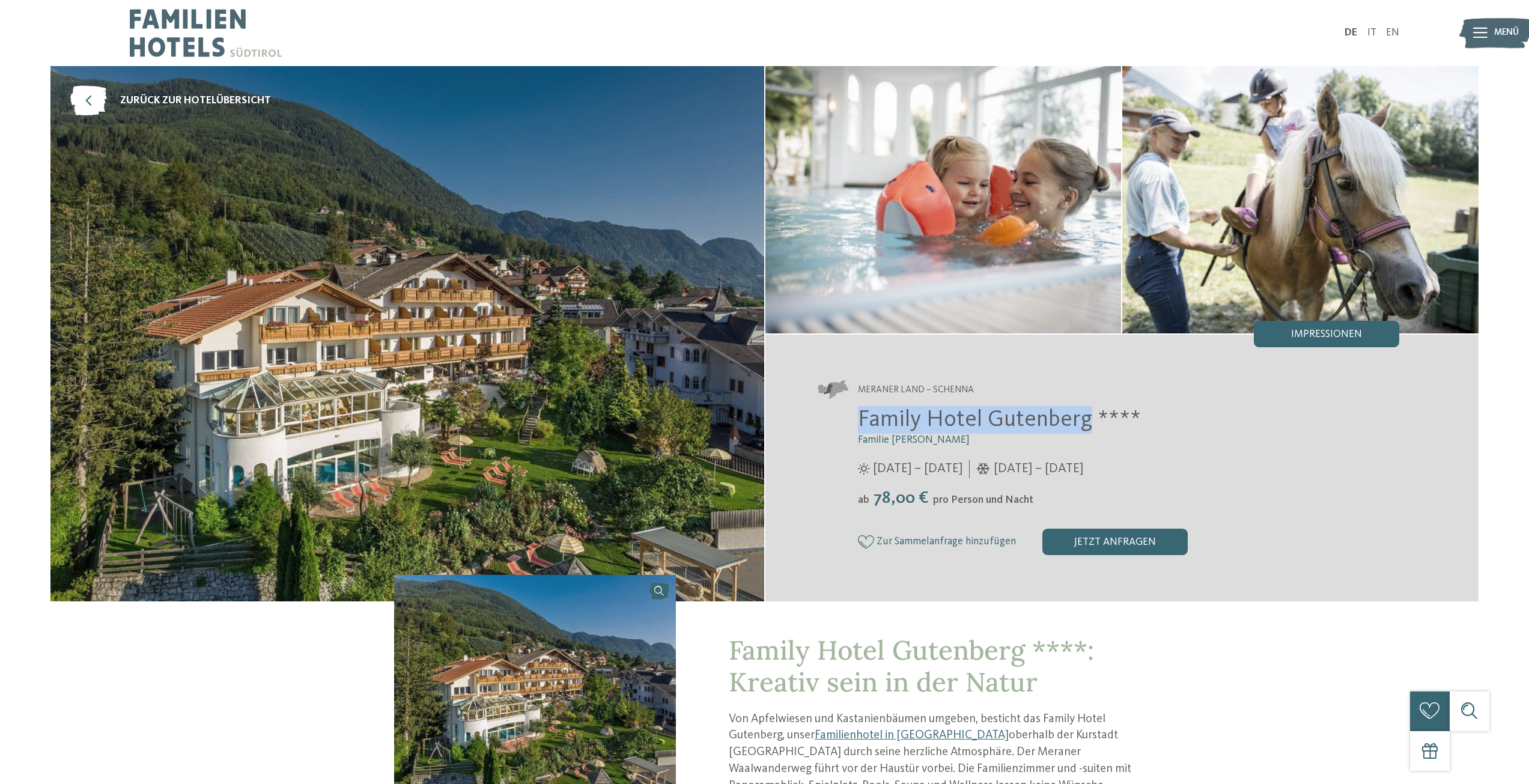
copy span "Family Hotel Gutenberg"
